Goal: Information Seeking & Learning: Find contact information

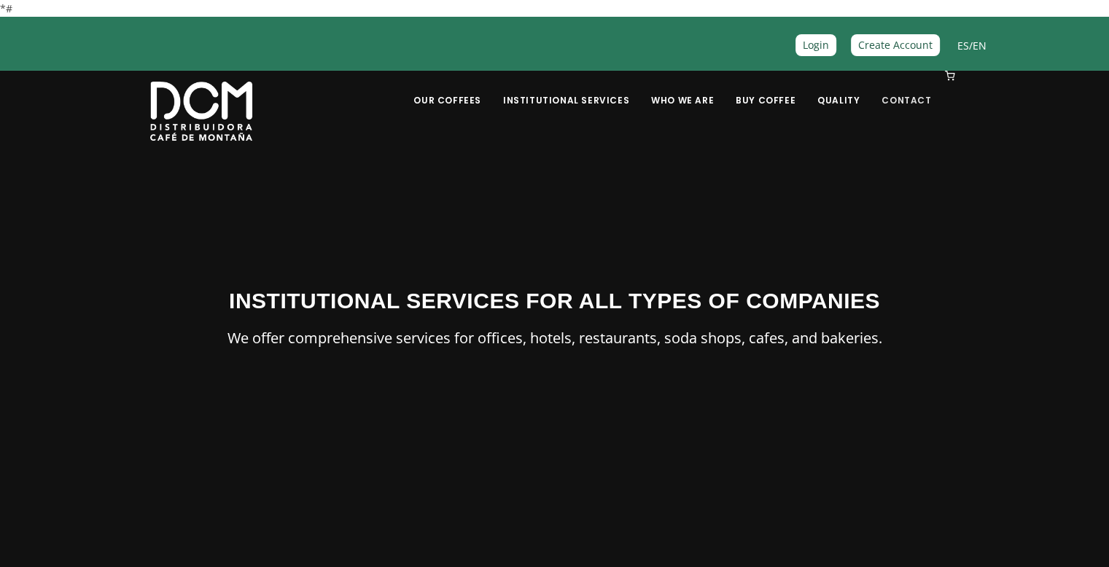
click at [913, 97] on font "Contact" at bounding box center [906, 100] width 50 height 12
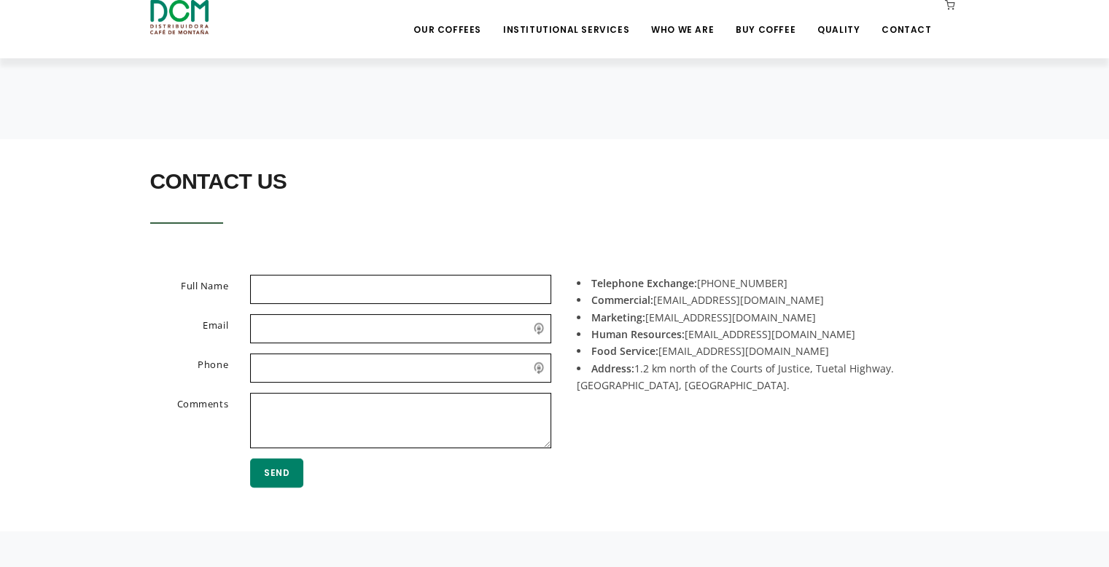
scroll to position [221, 0]
click at [641, 383] on li "Address: 1.2 km north of the Courts of Justice, Tuetal Highway. [GEOGRAPHIC_DAT…" at bounding box center [763, 376] width 372 height 34
drag, startPoint x: 782, startPoint y: 278, endPoint x: 704, endPoint y: 278, distance: 78.0
click at [704, 278] on li "Telephone Exchange: [PHONE_NUMBER]" at bounding box center [763, 282] width 372 height 17
copy font "[PHONE_NUMBER]"
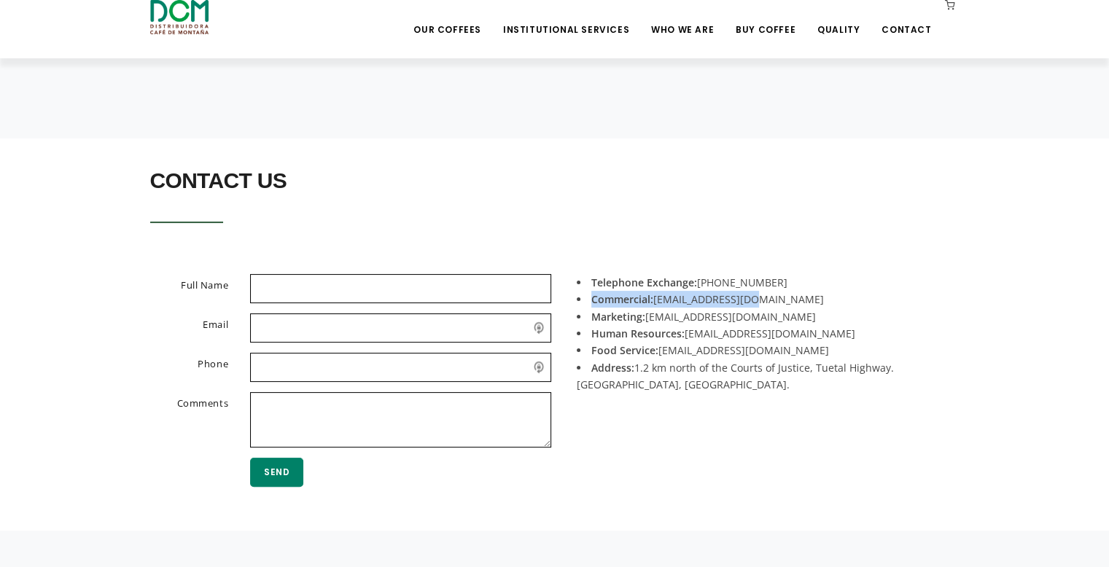
drag, startPoint x: 752, startPoint y: 301, endPoint x: 593, endPoint y: 303, distance: 158.2
click at [593, 303] on li "Commercial: [EMAIL_ADDRESS][DOMAIN_NAME]" at bounding box center [763, 299] width 372 height 17
click at [589, 297] on li "Commercial: [EMAIL_ADDRESS][DOMAIN_NAME]" at bounding box center [763, 299] width 372 height 17
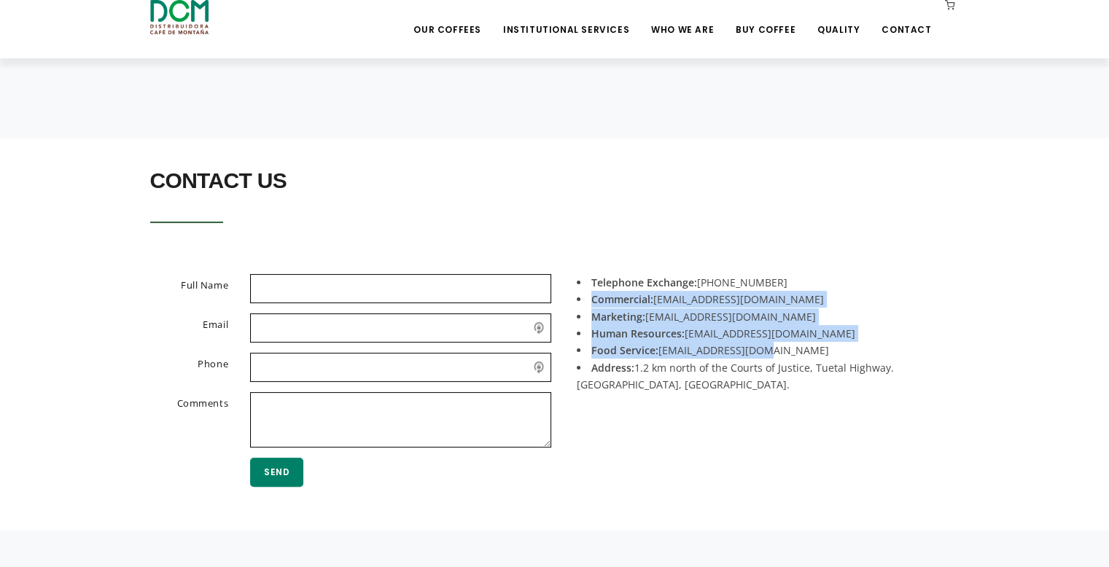
drag, startPoint x: 589, startPoint y: 297, endPoint x: 782, endPoint y: 346, distance: 199.2
click at [782, 346] on div "Telephone Exchange: [PHONE_NUMBER] Commercial: [EMAIL_ADDRESS][DOMAIN_NAME] Mar…" at bounding box center [762, 387] width 415 height 227
copy div "Commercial: [EMAIL_ADDRESS][DOMAIN_NAME] Marketing: [EMAIL_ADDRESS][DOMAIN_NAME…"
